Goal: Find specific page/section: Find specific page/section

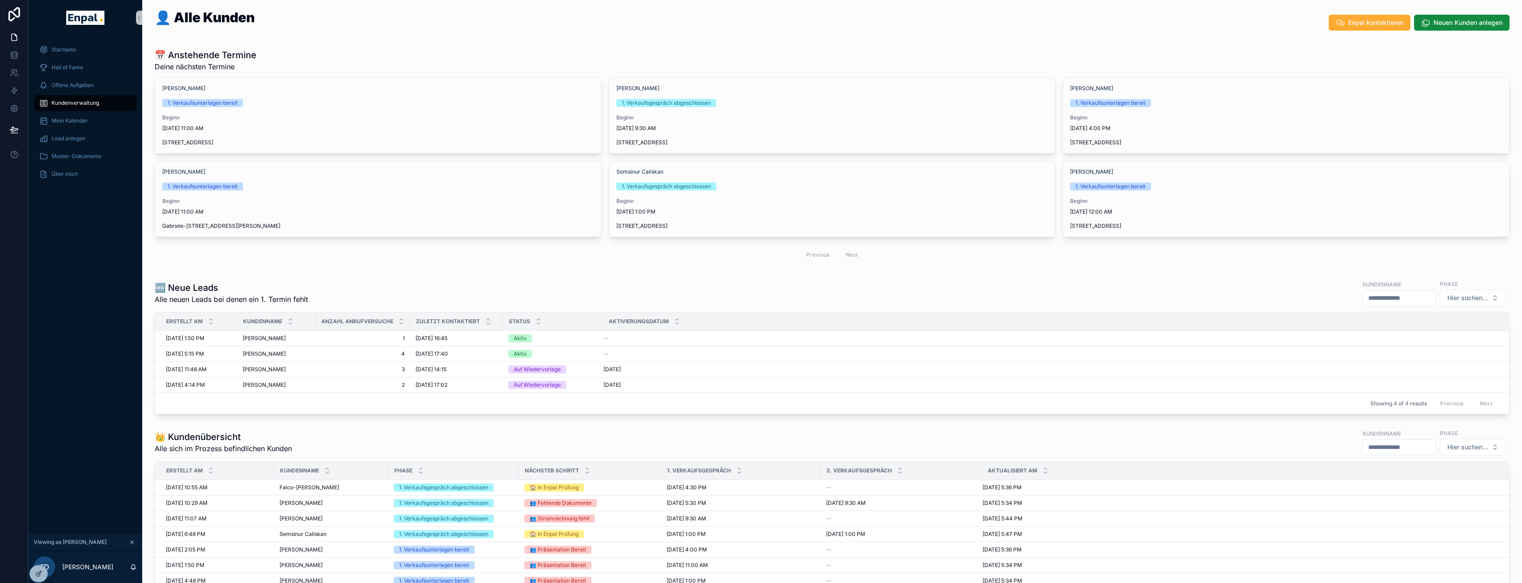
click at [365, 273] on div "👤 Alle Kunden Enpal kontaktieren Neuen Kunden anlegen 📅 Anstehende Termine Dein…" at bounding box center [832, 532] width 1380 height 1064
click at [292, 352] on div "[PERSON_NAME] [PERSON_NAME]" at bounding box center [277, 354] width 68 height 7
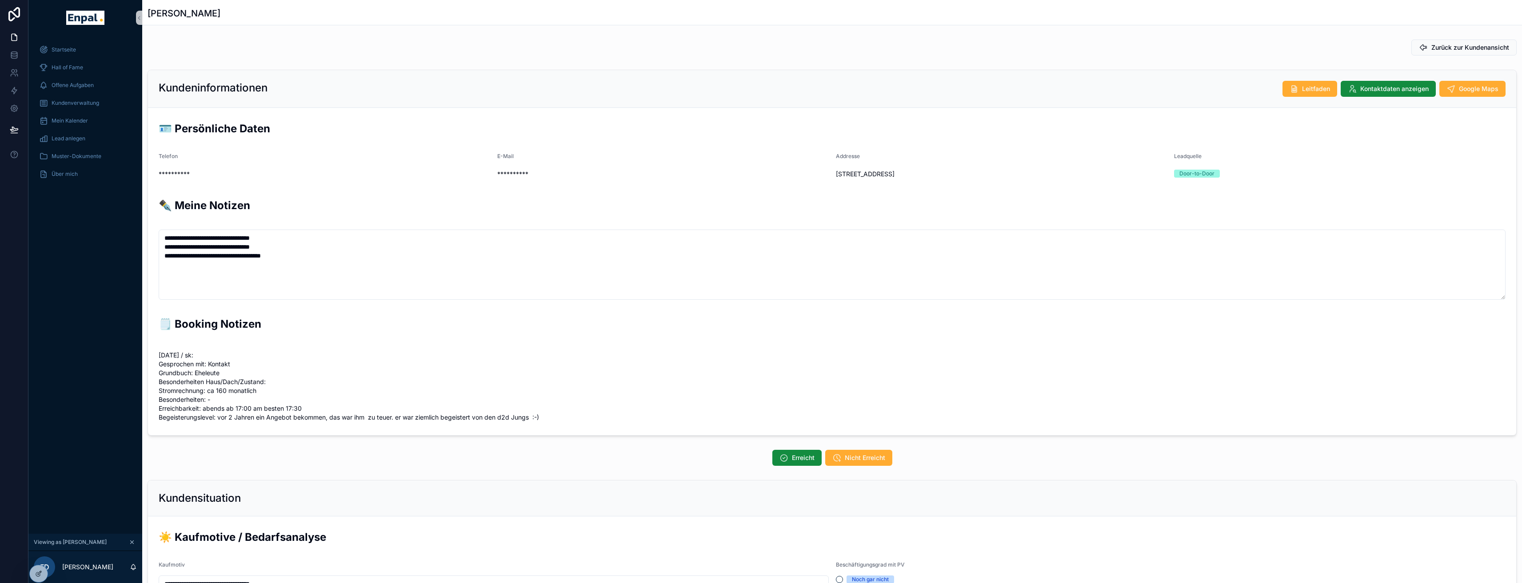
scroll to position [184, 0]
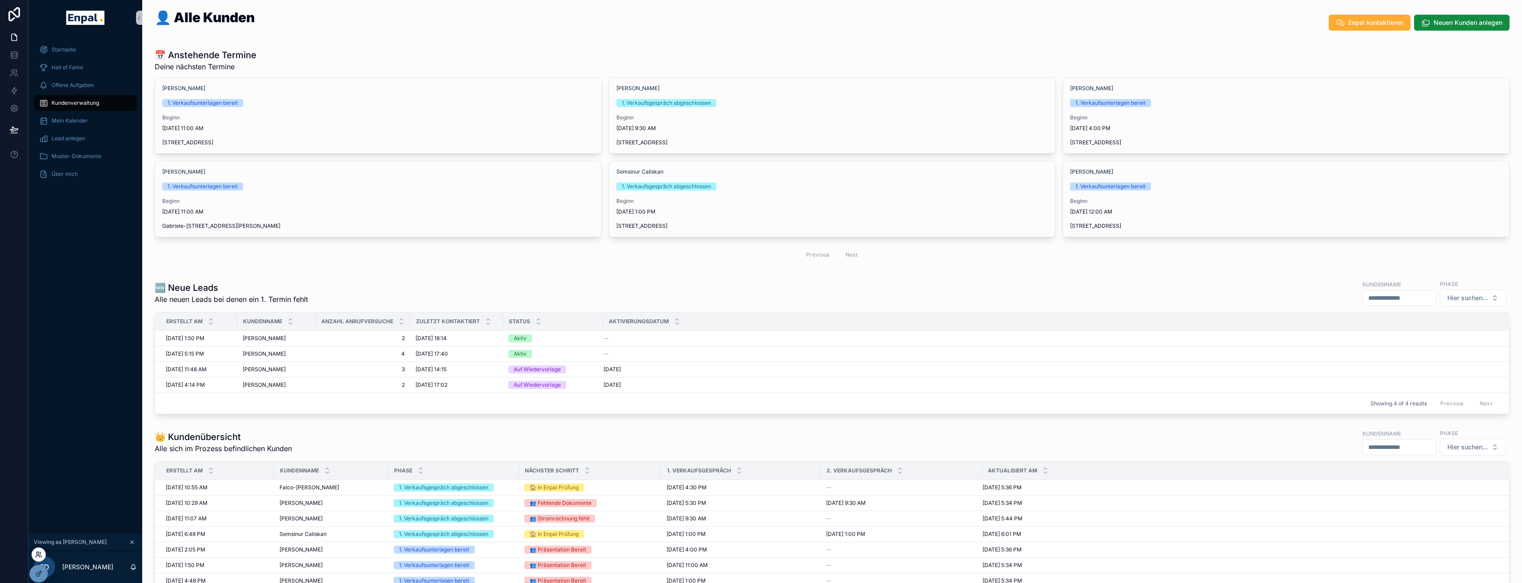
click at [39, 555] on icon at bounding box center [38, 554] width 7 height 7
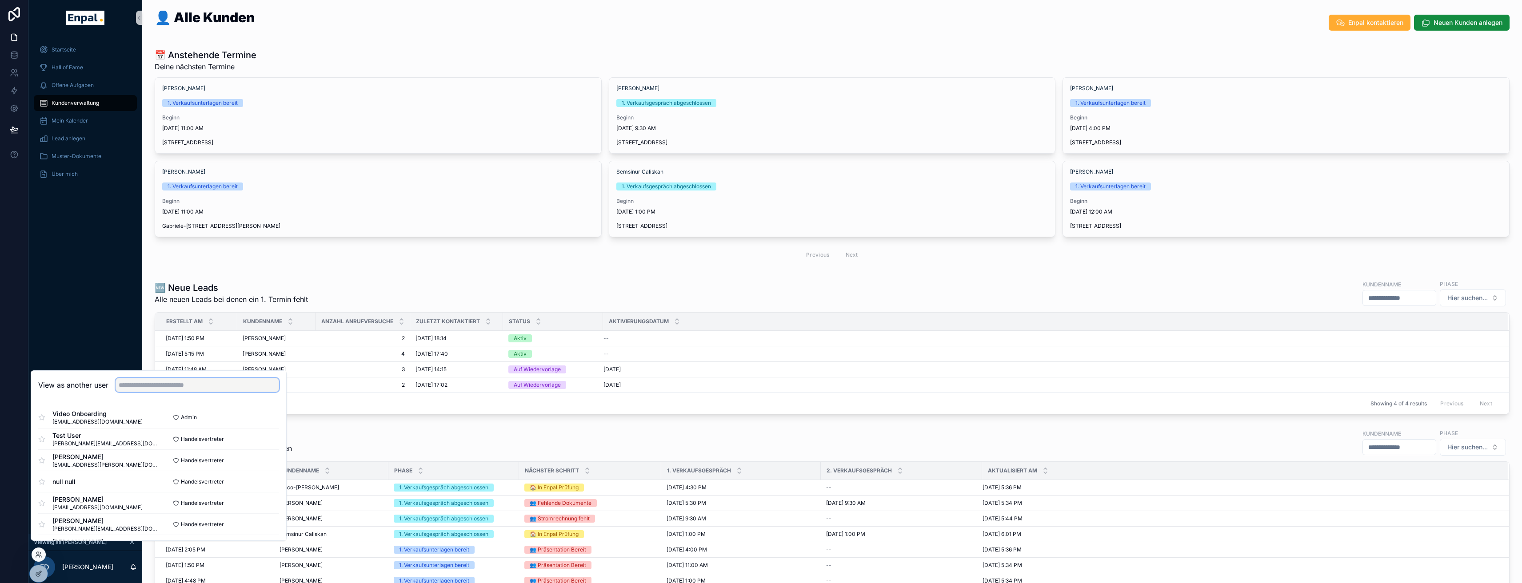
click at [203, 392] on input "text" at bounding box center [198, 385] width 164 height 14
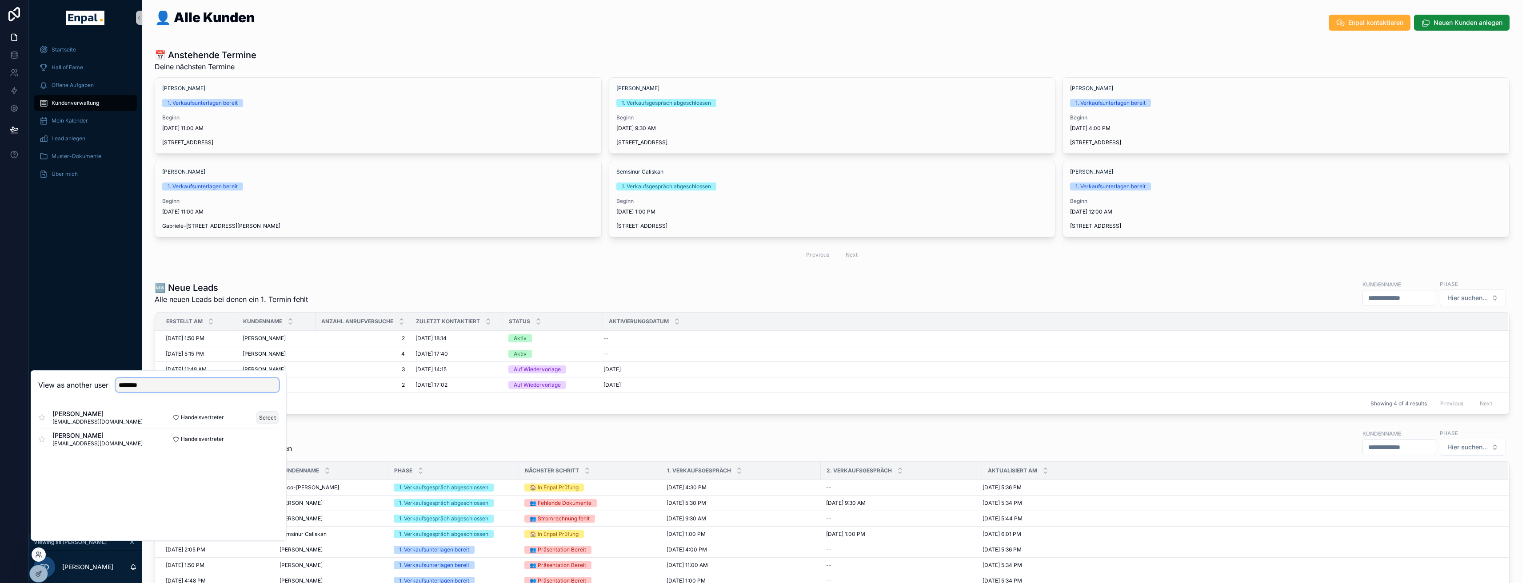
type input "********"
click at [262, 423] on button "Select" at bounding box center [267, 417] width 23 height 13
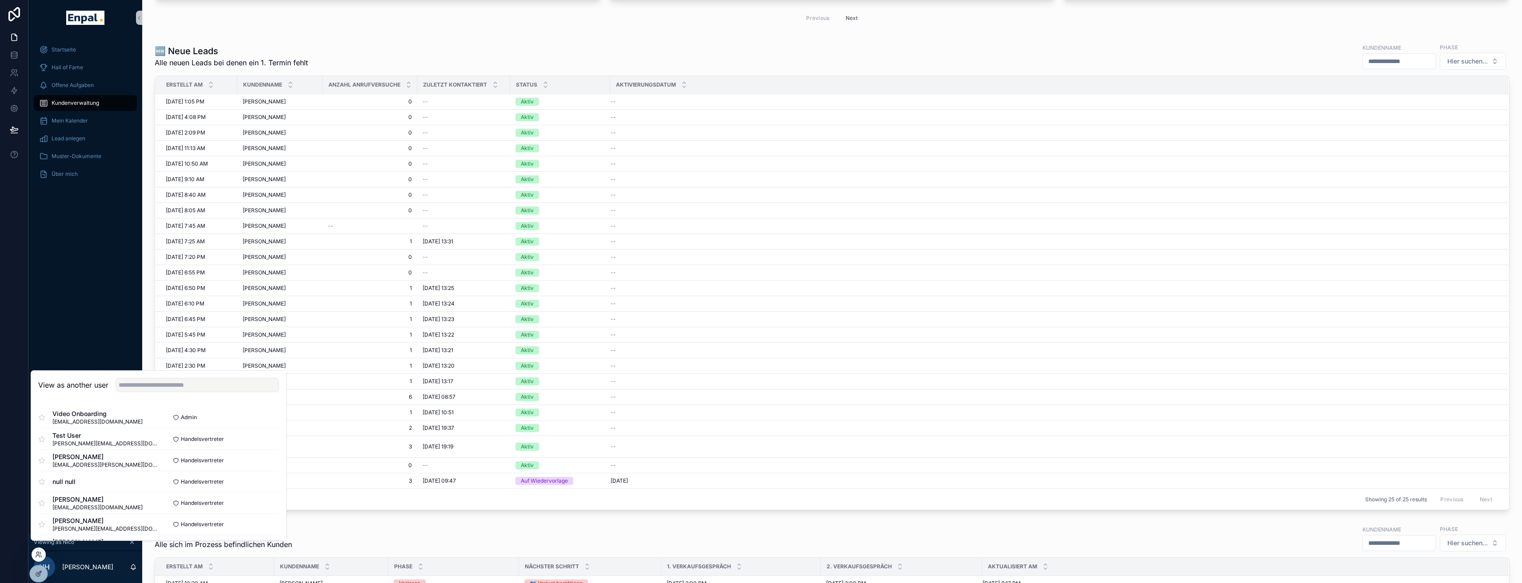
scroll to position [238, 0]
click at [537, 524] on div "👑 Kundenübersicht Alle sich im Prozess befindlichen Kunden Kundenname Phase Hie…" at bounding box center [832, 538] width 1355 height 28
